Goal: Navigation & Orientation: Find specific page/section

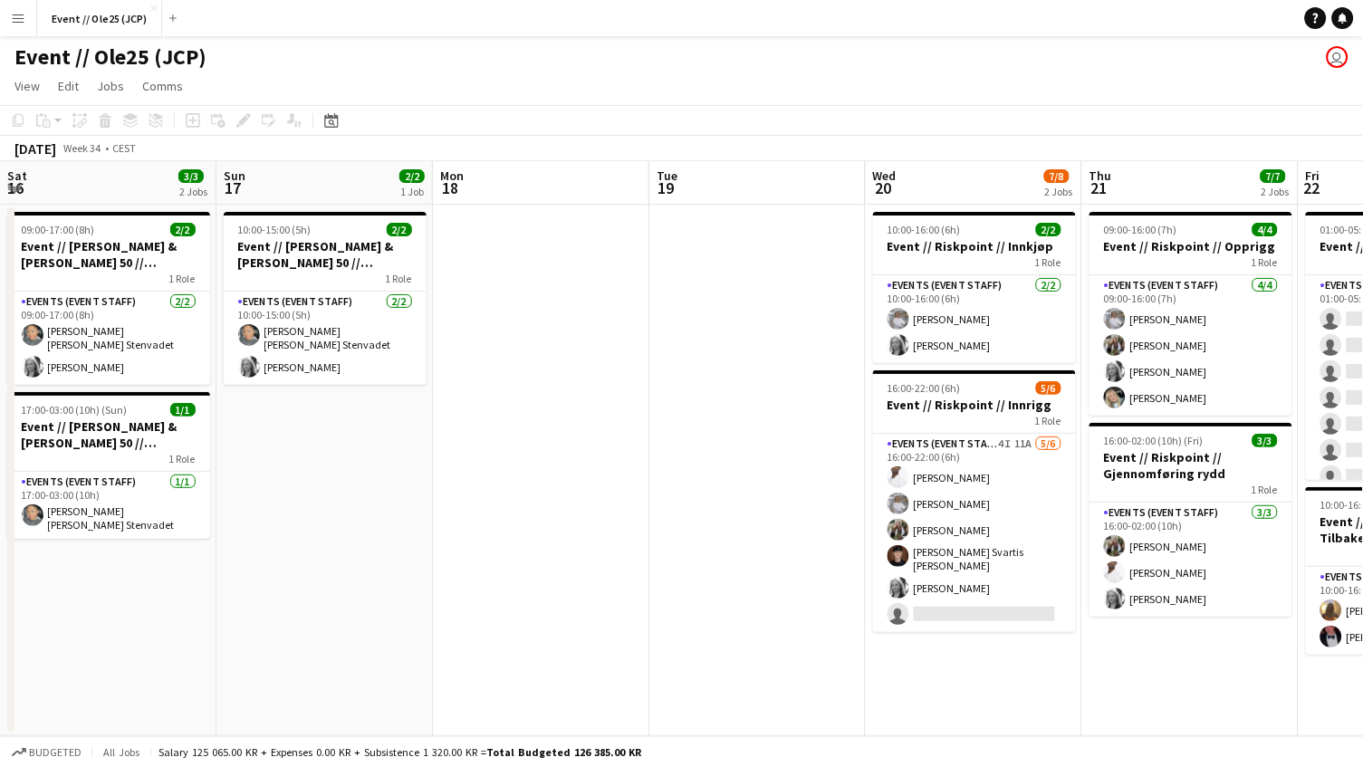
scroll to position [0, 435]
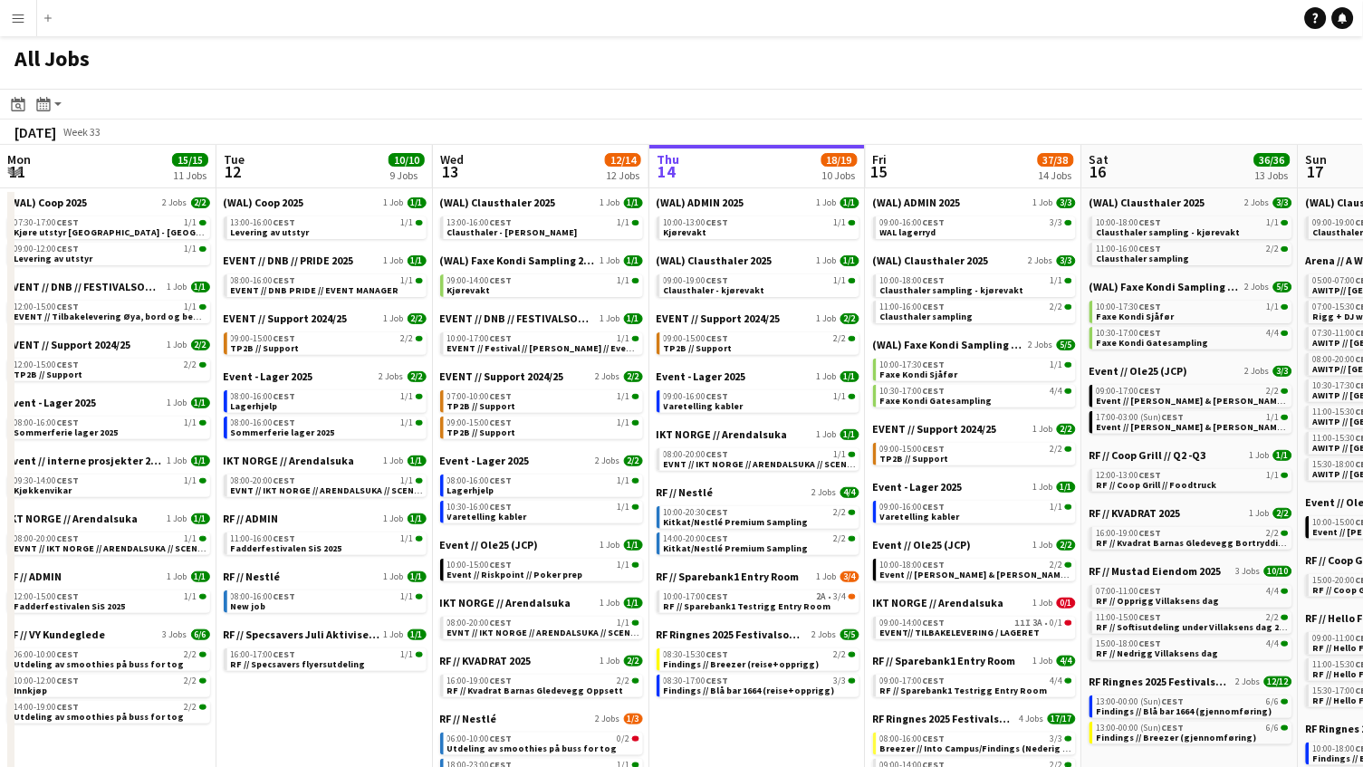
scroll to position [0, 510]
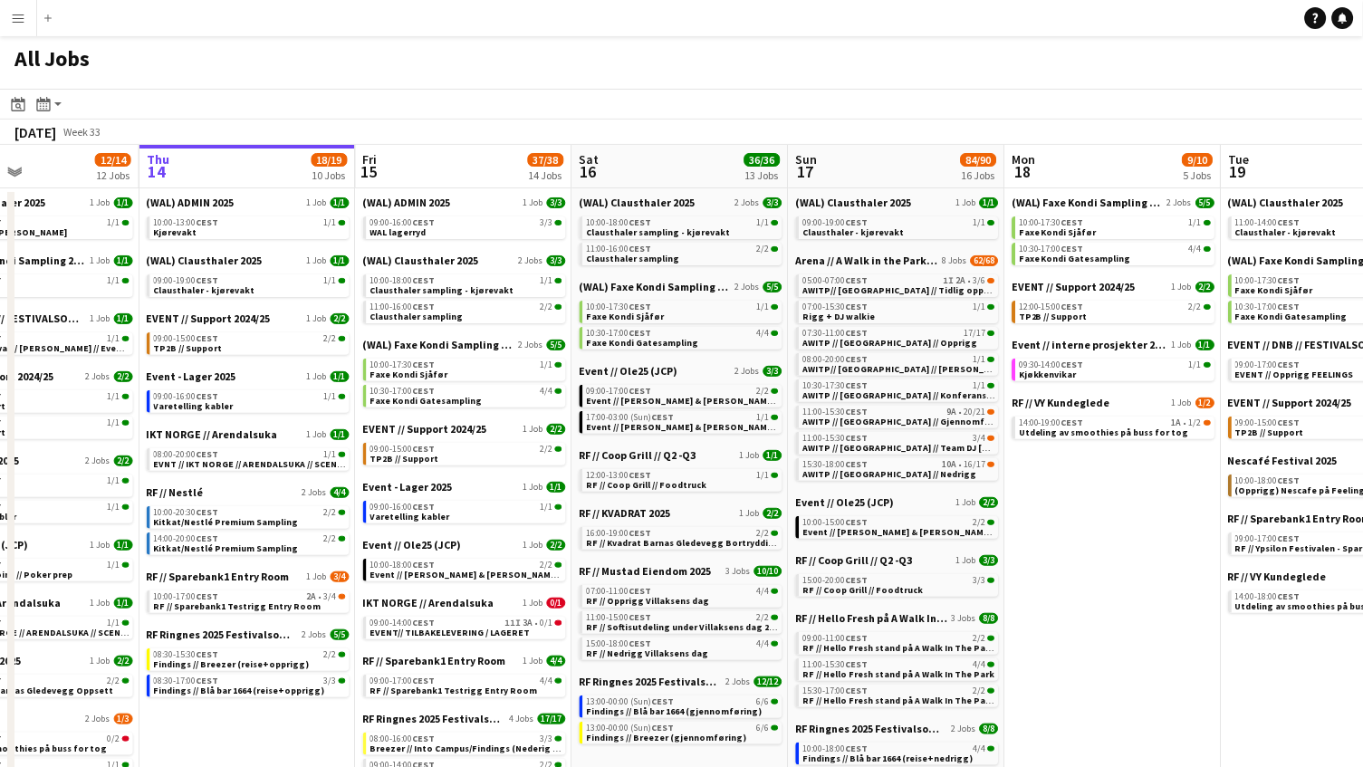
click at [16, 24] on app-icon "Menu" at bounding box center [18, 18] width 14 height 14
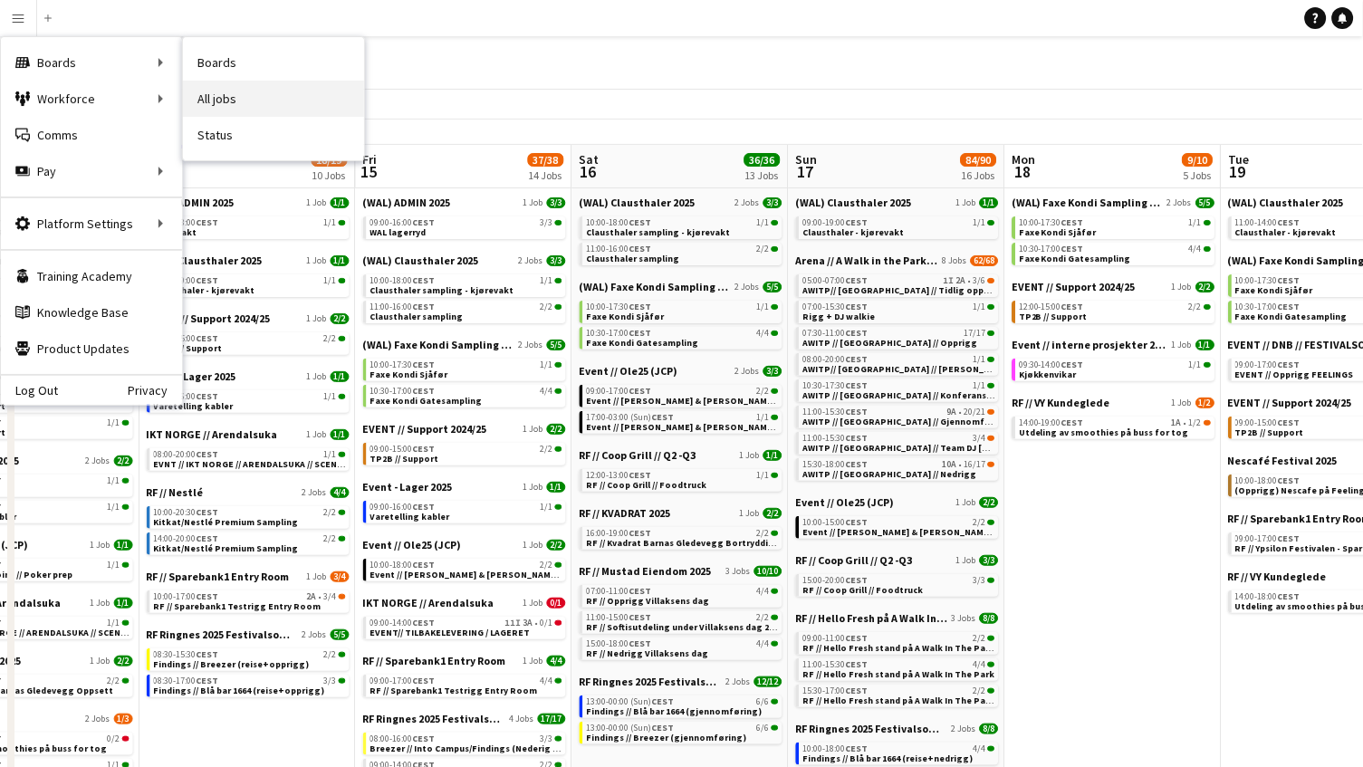
click at [226, 94] on link "All jobs" at bounding box center [273, 99] width 181 height 36
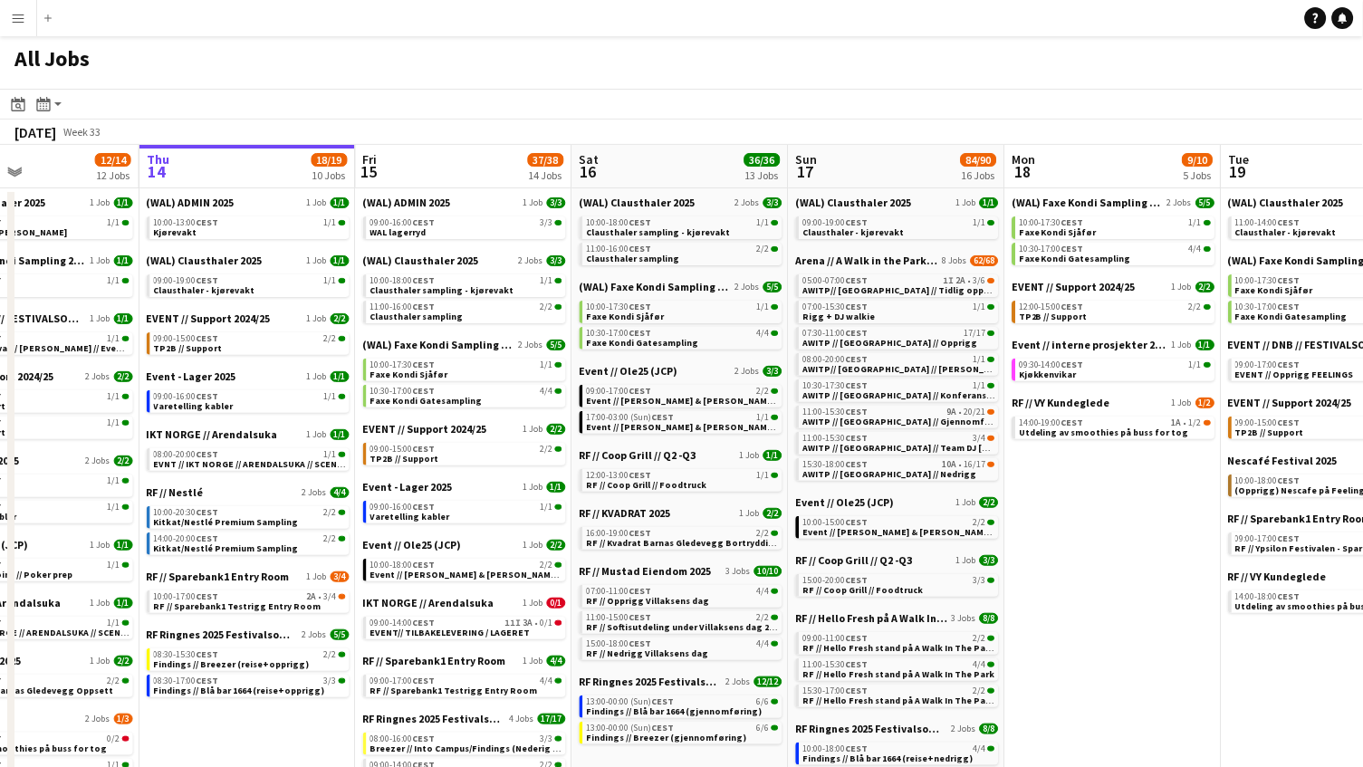
click at [0, 21] on button "Menu" at bounding box center [18, 18] width 36 height 36
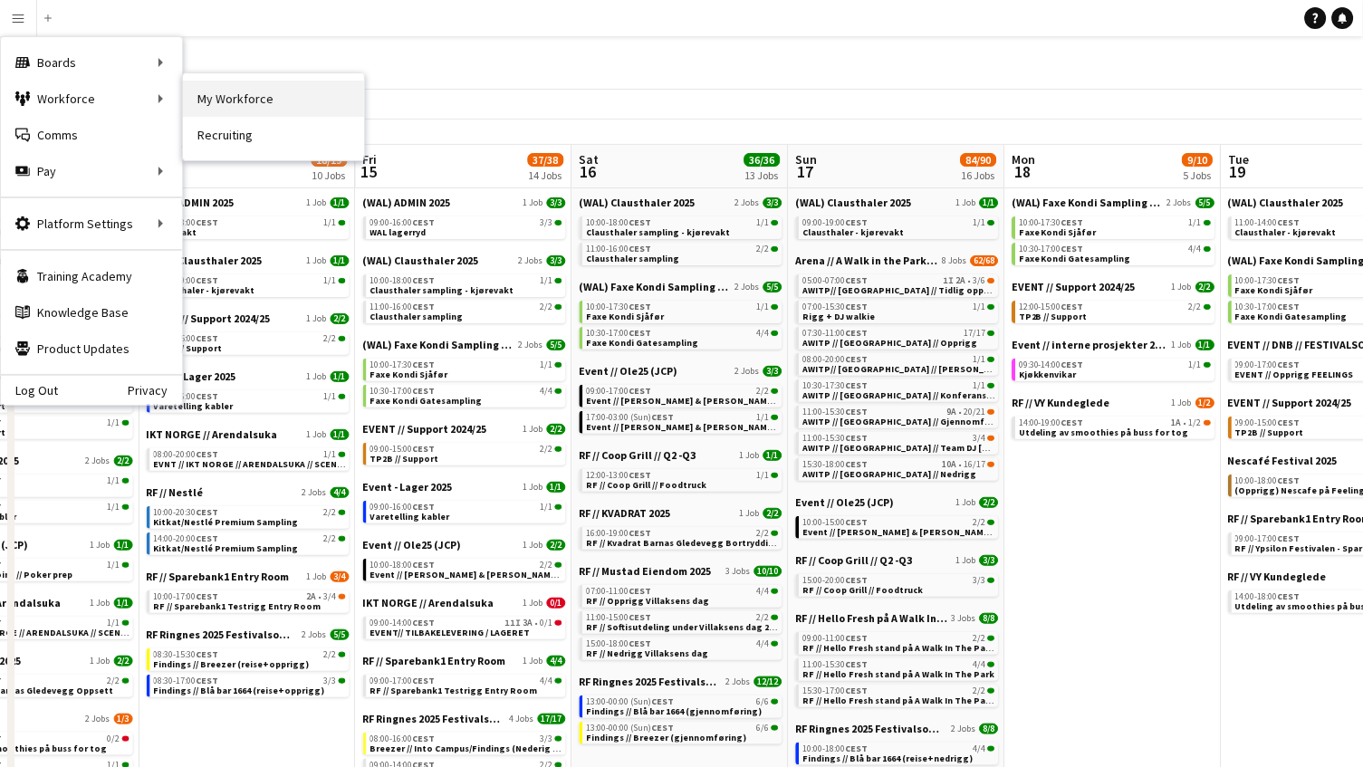
click at [248, 95] on link "My Workforce" at bounding box center [273, 99] width 181 height 36
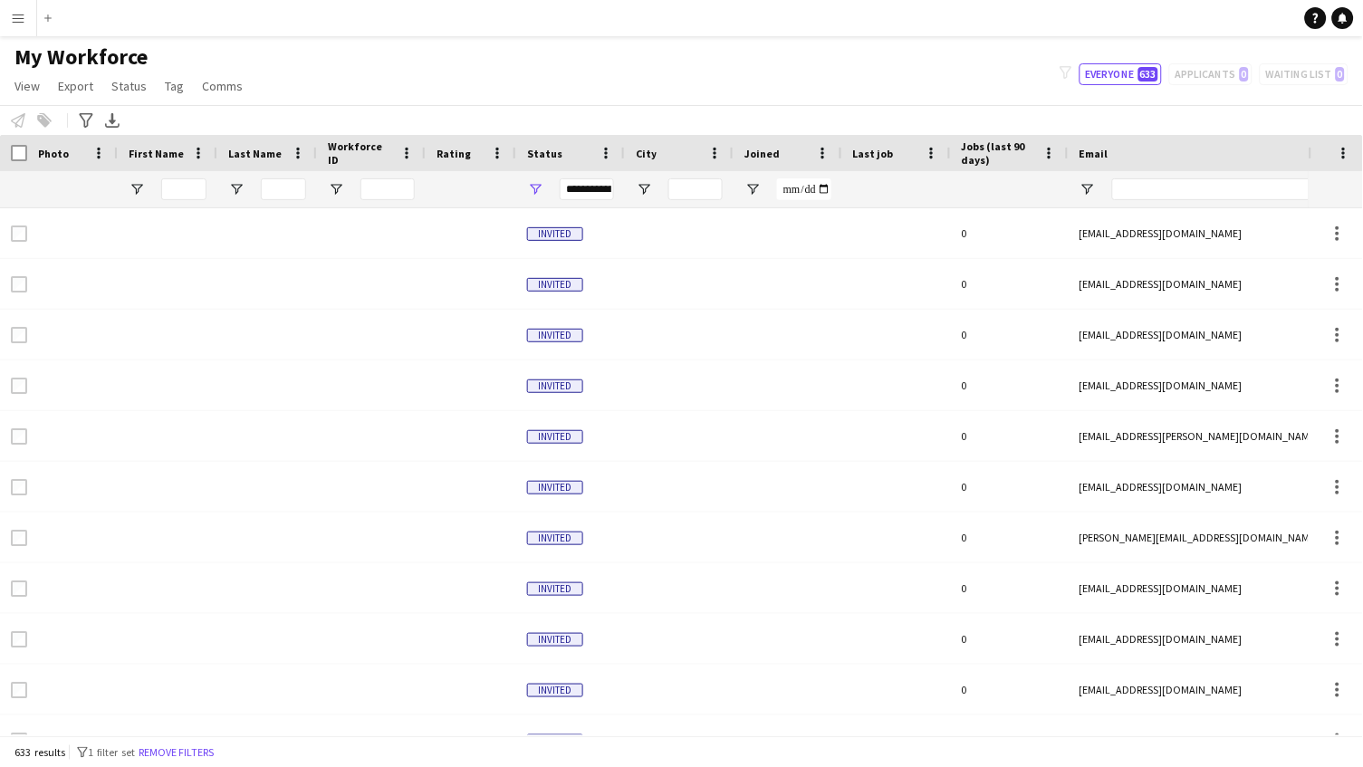
click at [46, 33] on div "Add" at bounding box center [48, 18] width 22 height 36
click at [25, 21] on button "Menu" at bounding box center [18, 18] width 36 height 36
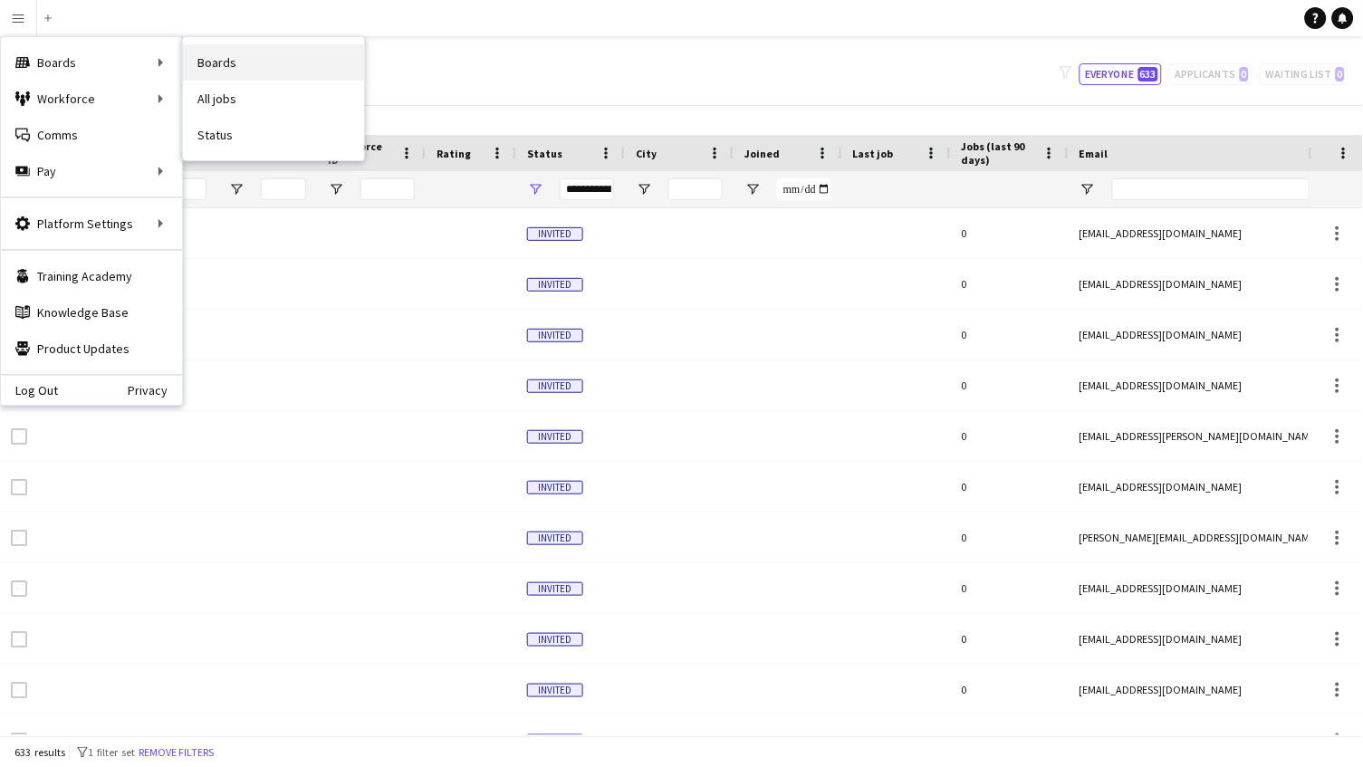
click at [216, 62] on link "Boards" at bounding box center [273, 62] width 181 height 36
